Goal: Task Accomplishment & Management: Manage account settings

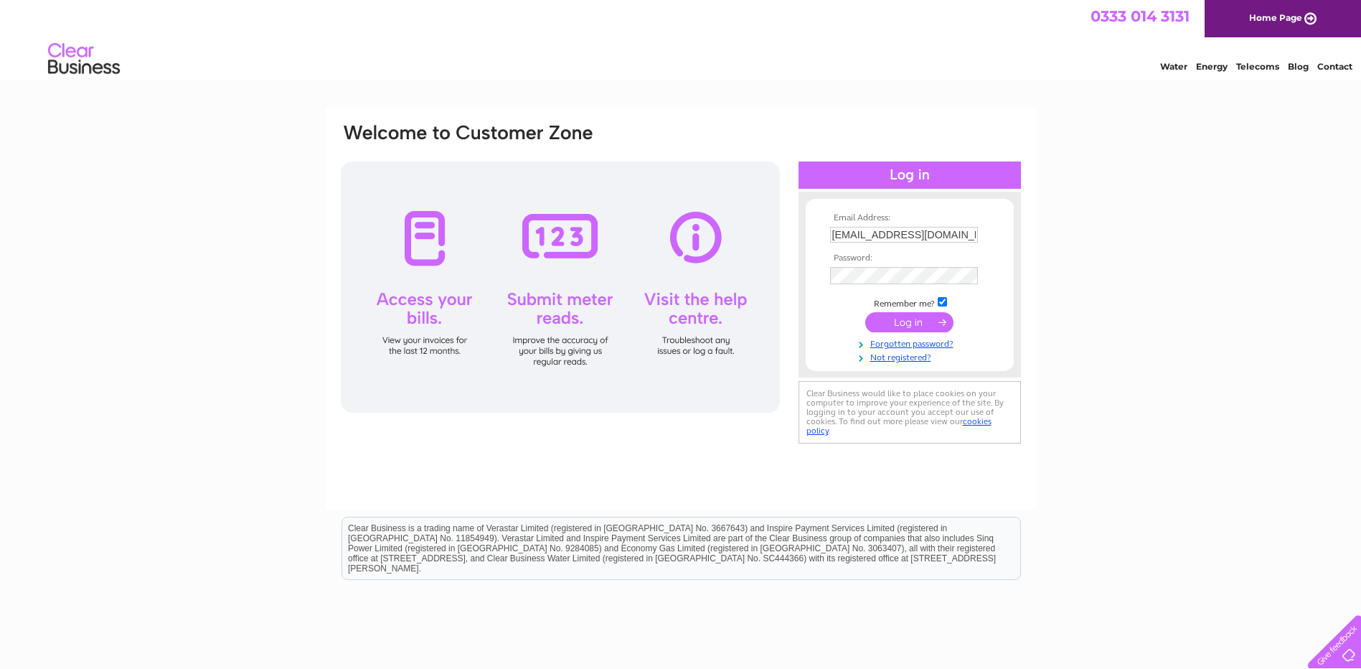
click at [917, 332] on input "submit" at bounding box center [909, 322] width 88 height 20
click at [907, 325] on input "submit" at bounding box center [909, 322] width 88 height 20
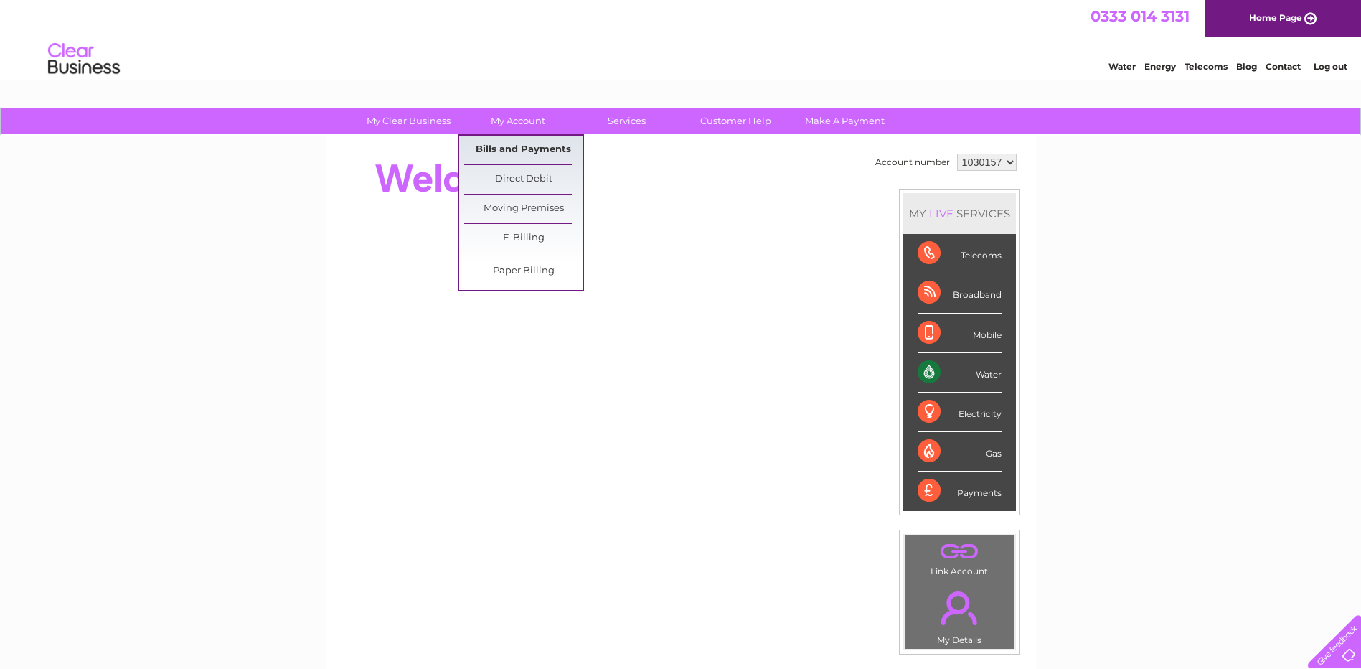
click at [489, 138] on link "Bills and Payments" at bounding box center [523, 150] width 118 height 29
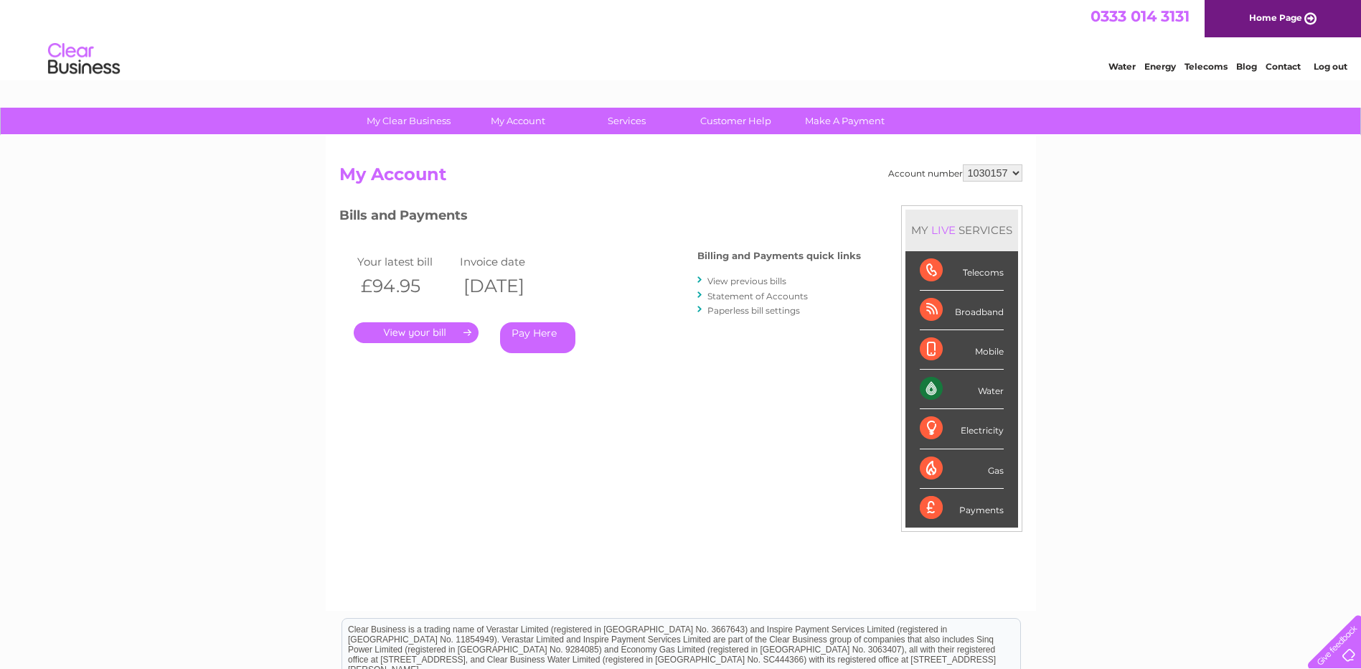
click at [430, 339] on link "." at bounding box center [416, 332] width 125 height 21
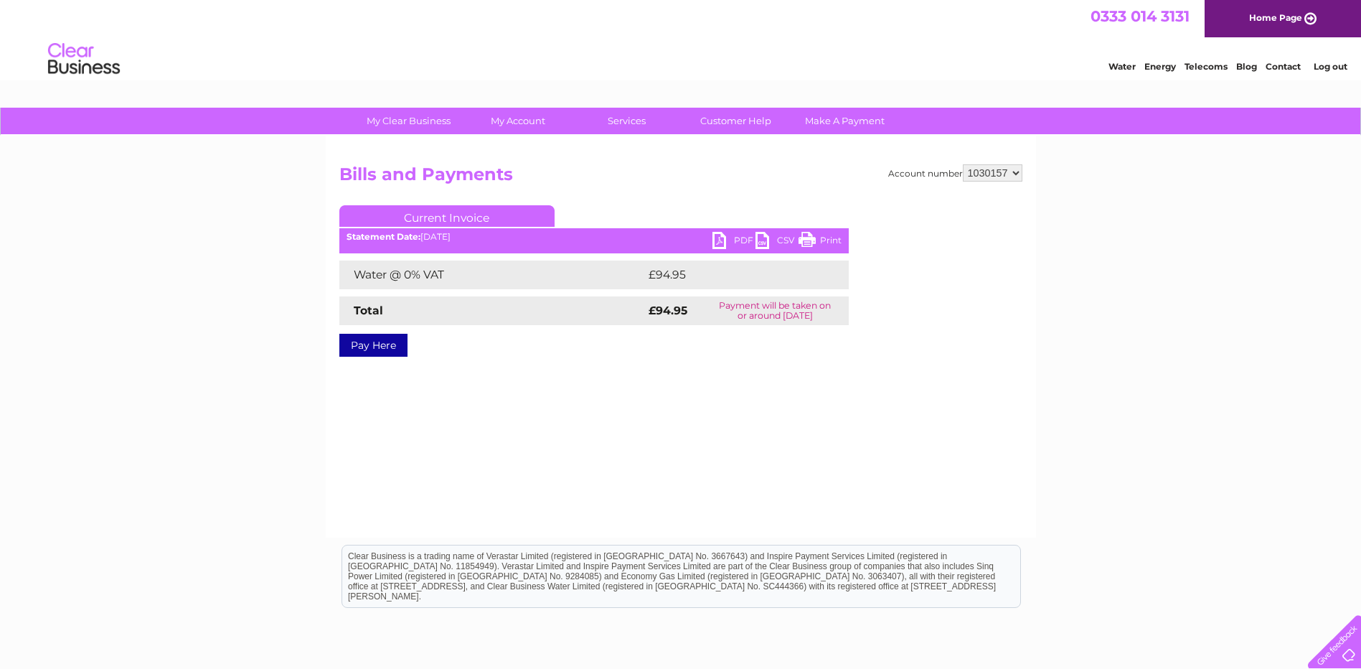
click at [818, 235] on link "Print" at bounding box center [819, 242] width 43 height 21
click at [827, 239] on link "Print" at bounding box center [819, 242] width 43 height 21
click at [755, 237] on link "PDF" at bounding box center [733, 242] width 43 height 21
